Goal: Communication & Community: Ask a question

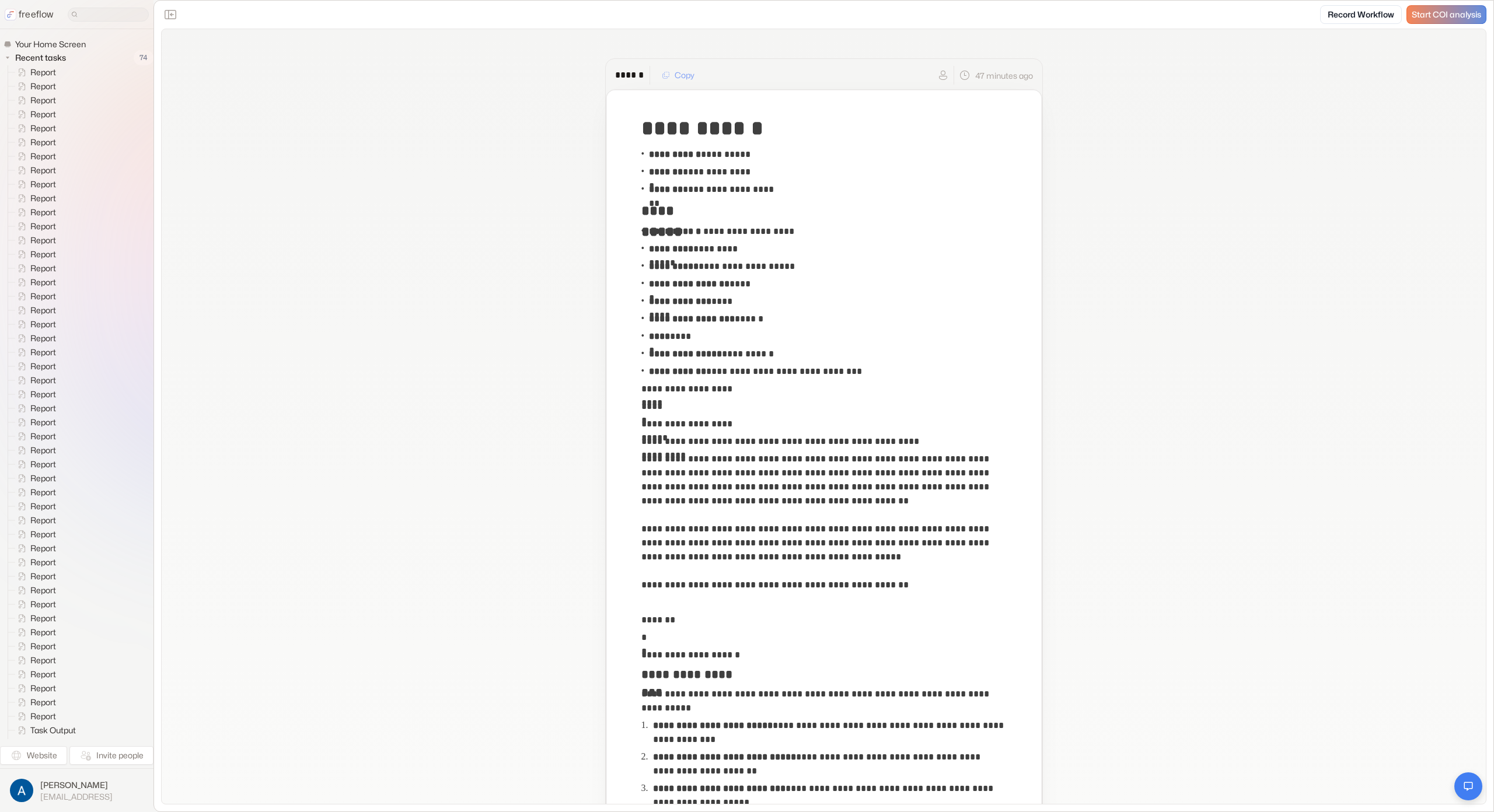
scroll to position [1451, 0]
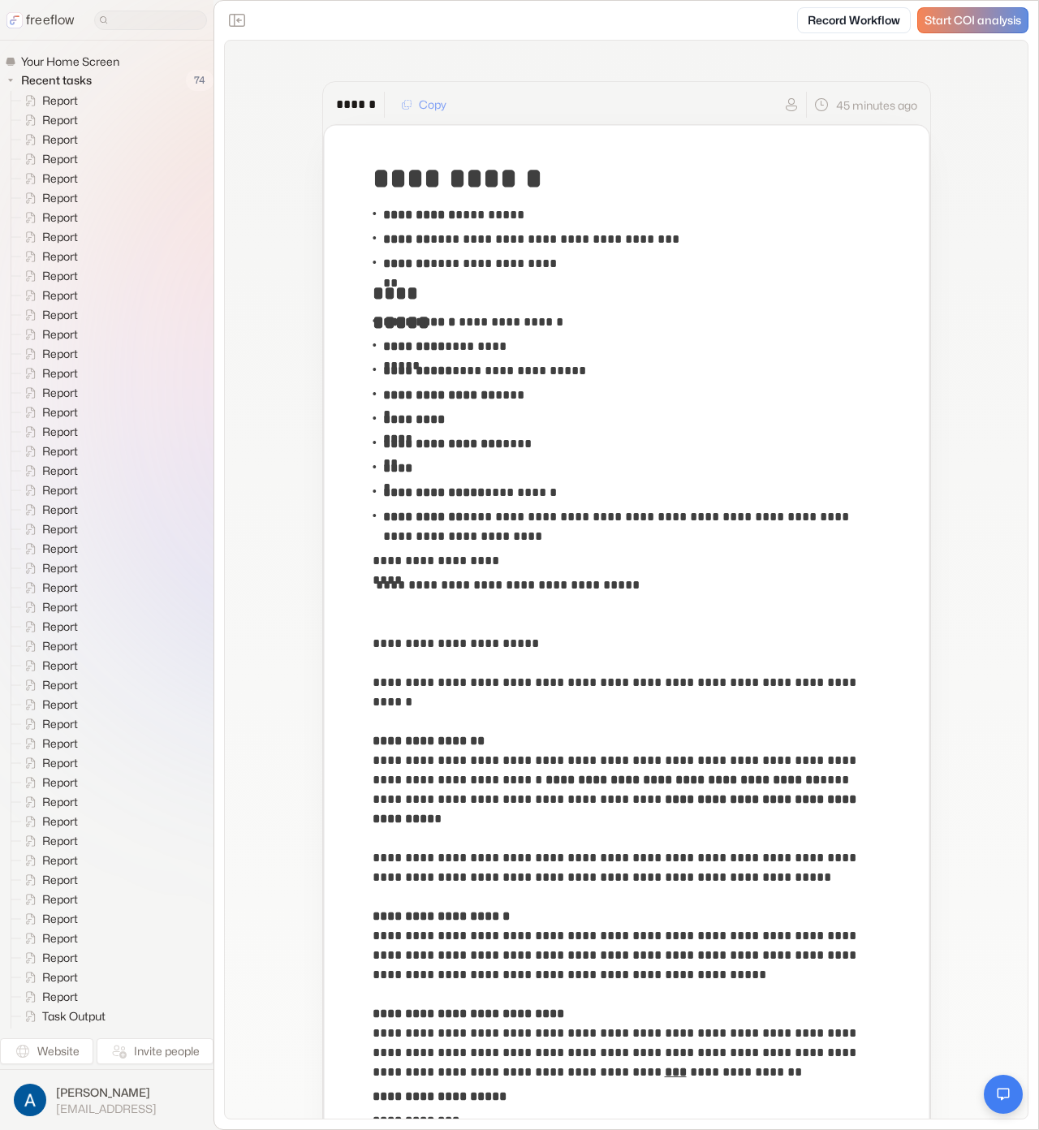
scroll to position [1957, 0]
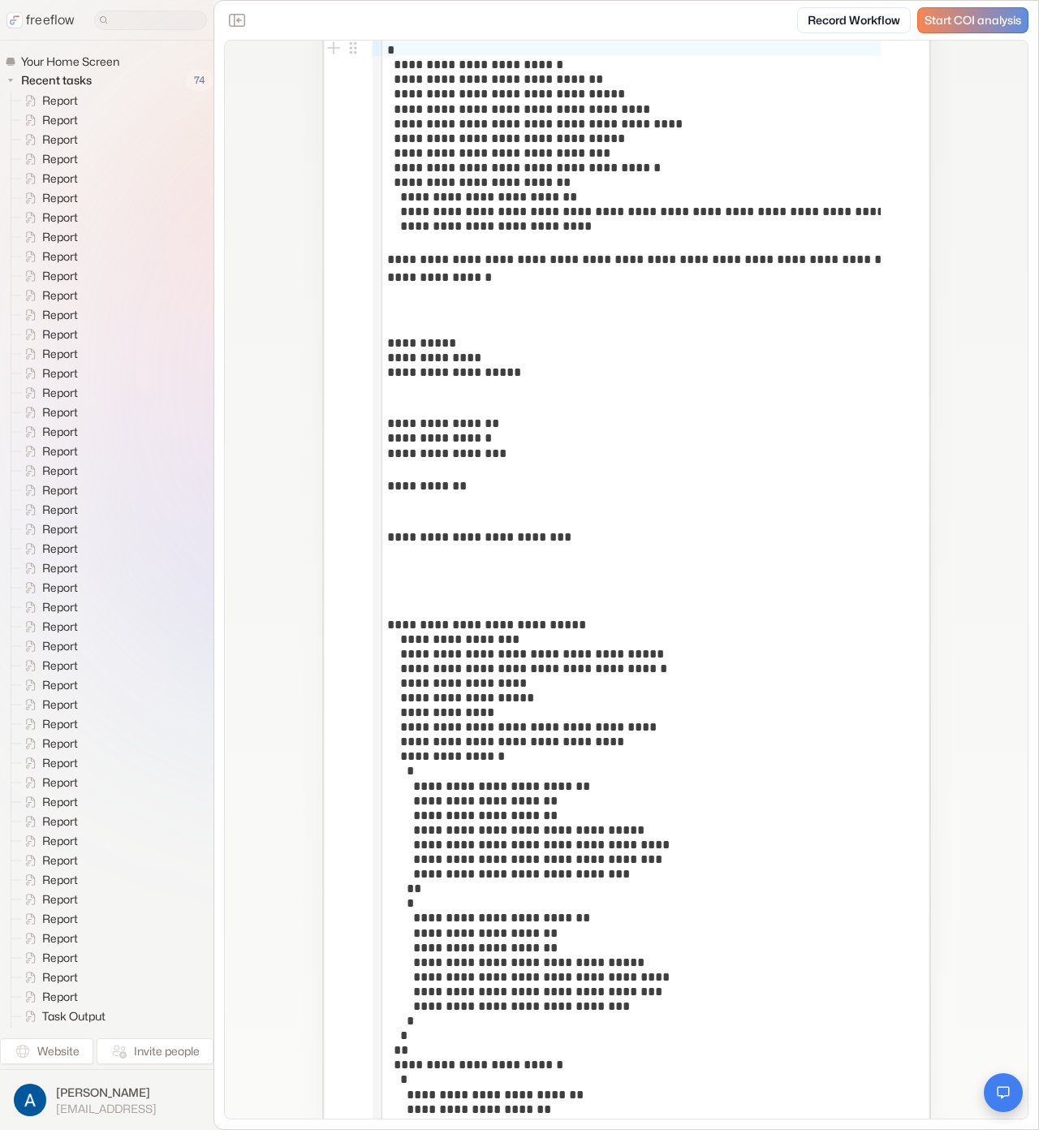
click at [997, 1078] on button "Open chat" at bounding box center [1003, 1092] width 39 height 39
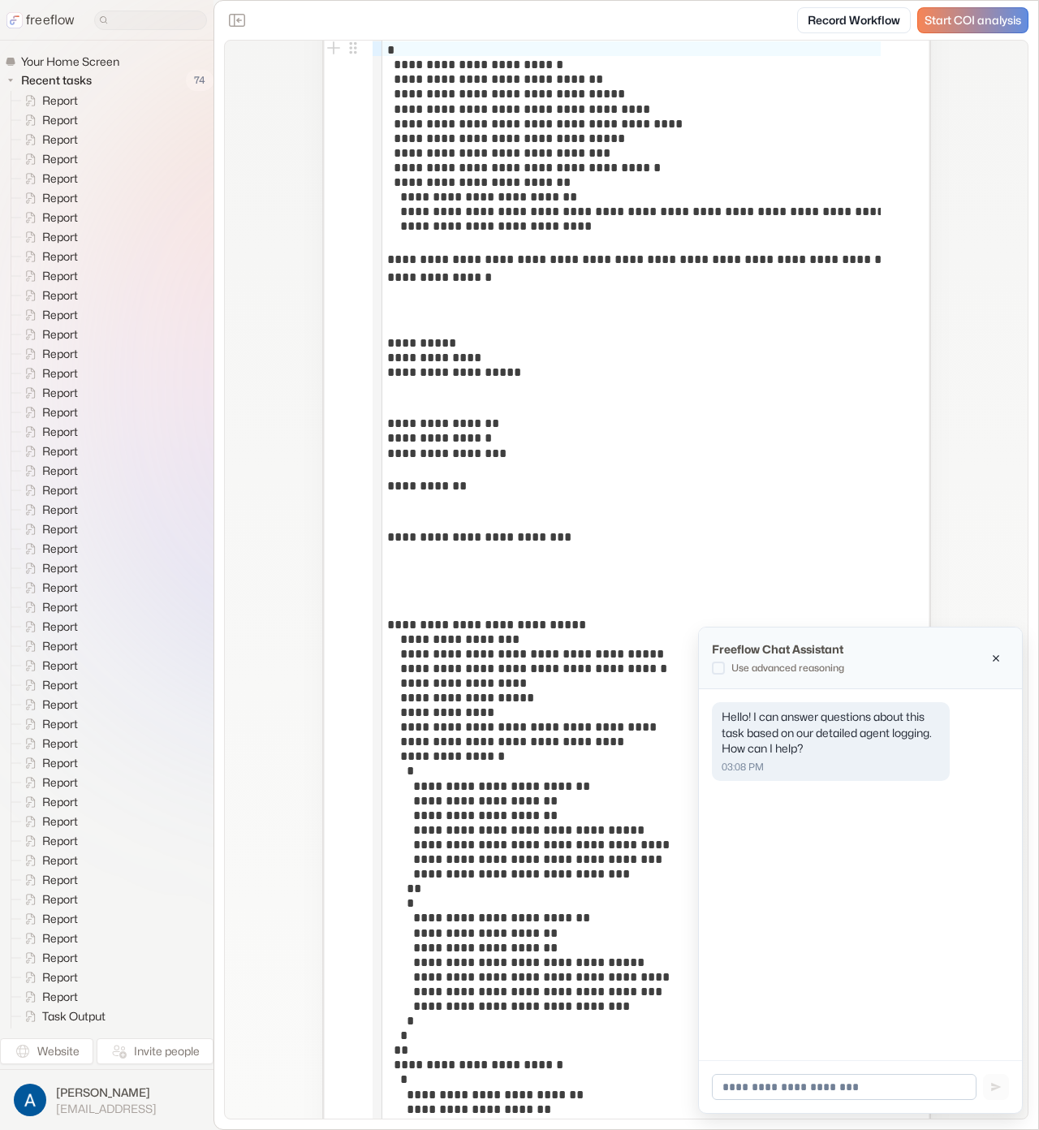
click at [928, 1094] on input at bounding box center [844, 1087] width 265 height 26
type input "**********"
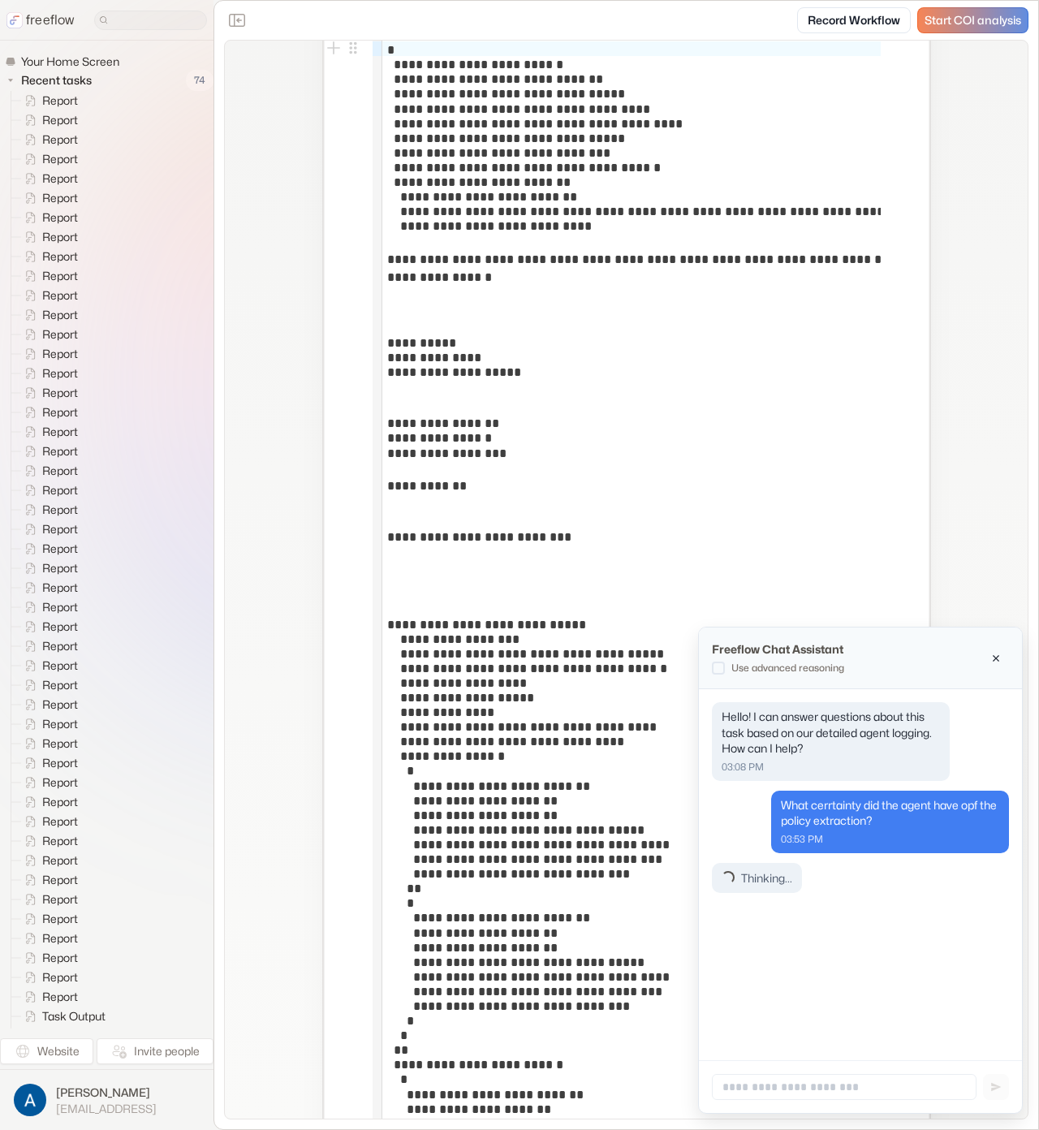
scroll to position [0, 0]
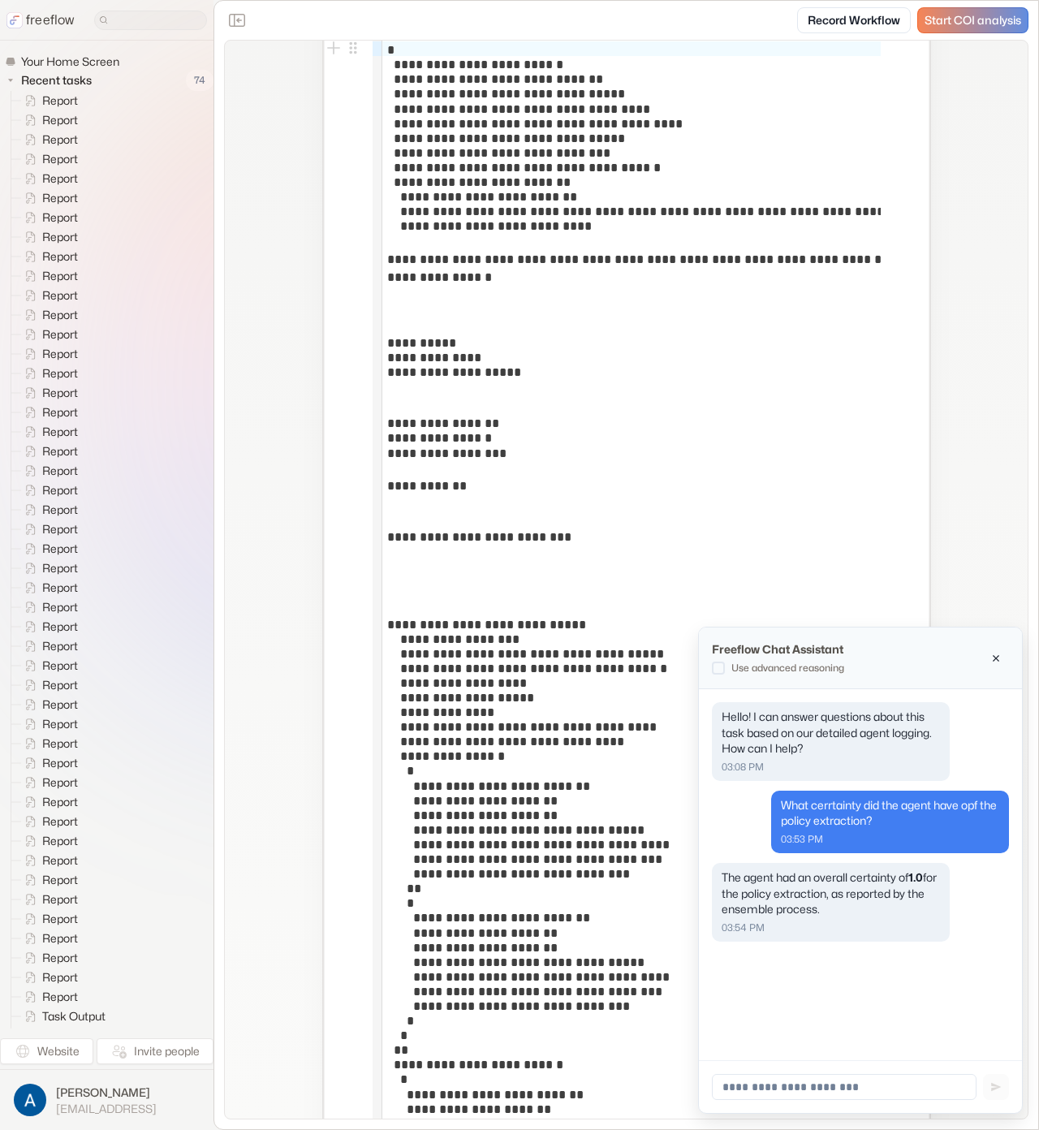
click at [999, 662] on icon "Close chat" at bounding box center [996, 658] width 11 height 11
